Goal: Task Accomplishment & Management: Use online tool/utility

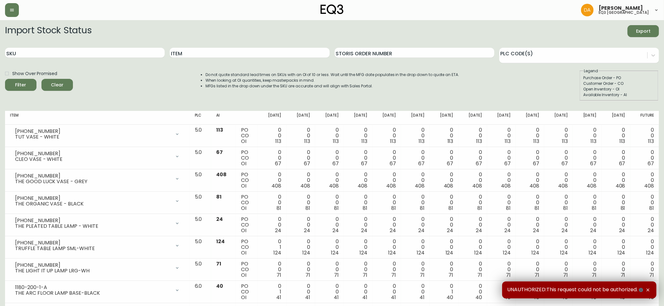
click at [266, 59] on div "Item" at bounding box center [250, 53] width 160 height 20
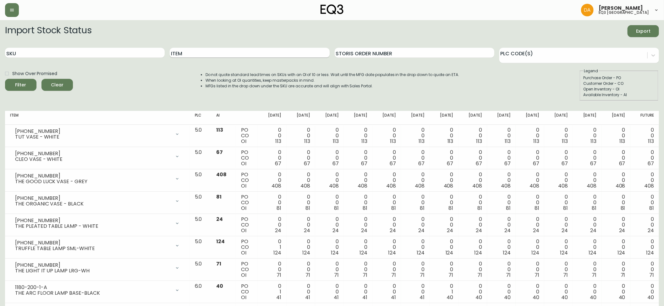
click at [264, 56] on input "Item" at bounding box center [250, 53] width 160 height 10
type input "HALLIE"
click at [5, 79] on button "Filter" at bounding box center [20, 85] width 31 height 12
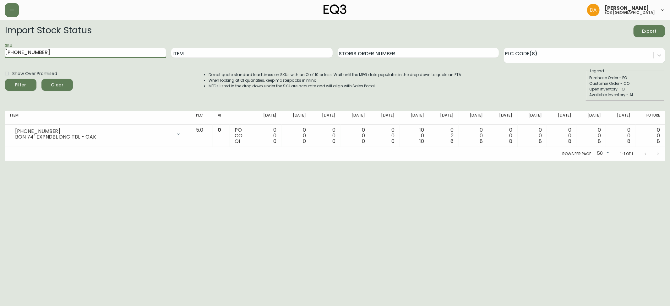
drag, startPoint x: 90, startPoint y: 49, endPoint x: 0, endPoint y: 45, distance: 90.0
click at [0, 51] on main "Import Stock Status Export SKU [PHONE_NUMBER] Item Storis Order Number PLC Code…" at bounding box center [335, 90] width 670 height 141
type input "M"
click at [207, 53] on input "Item" at bounding box center [251, 53] width 161 height 10
type input "MESA"
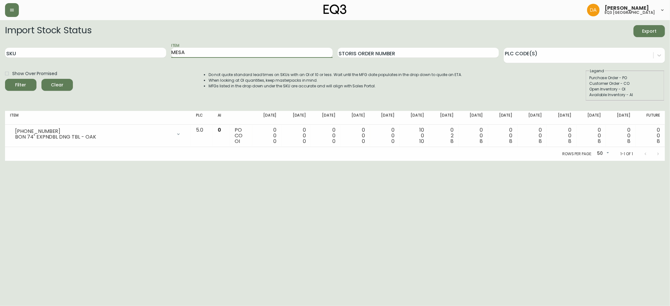
click at [5, 79] on button "Filter" at bounding box center [20, 85] width 31 height 12
